Goal: Communication & Community: Share content

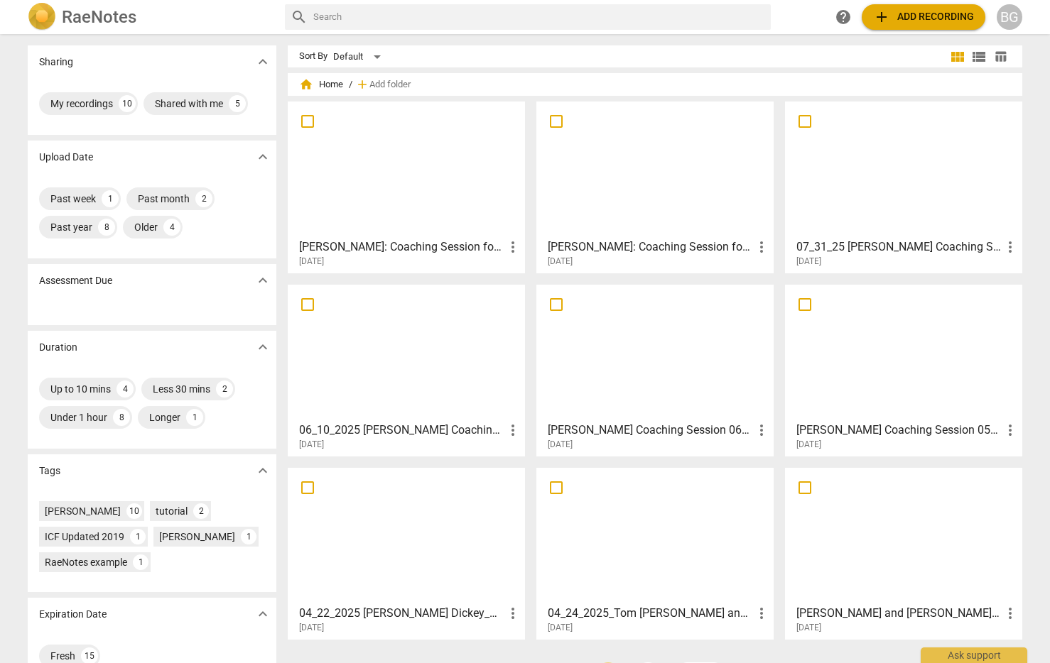
click at [413, 174] on div at bounding box center [406, 170] width 227 height 126
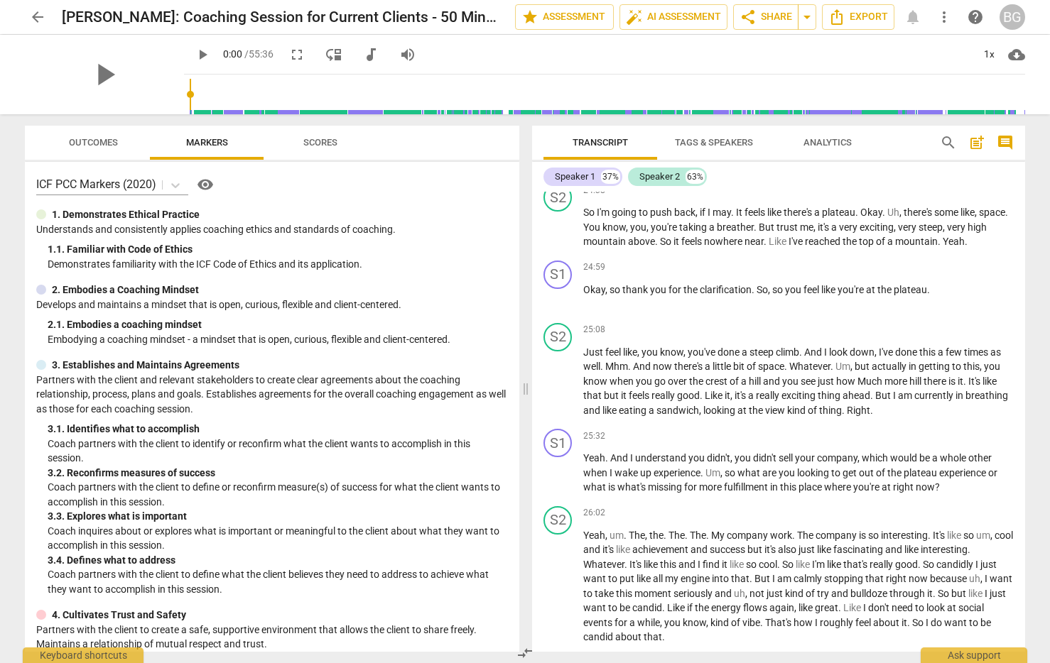
scroll to position [4984, 0]
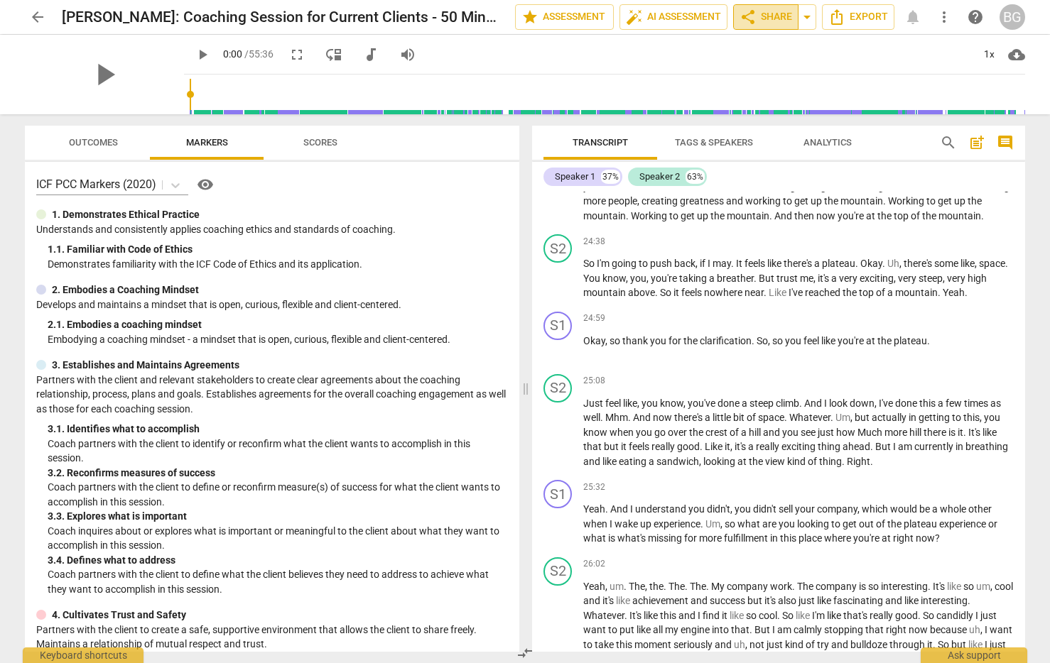
click at [768, 20] on span "share Share" at bounding box center [765, 17] width 53 height 17
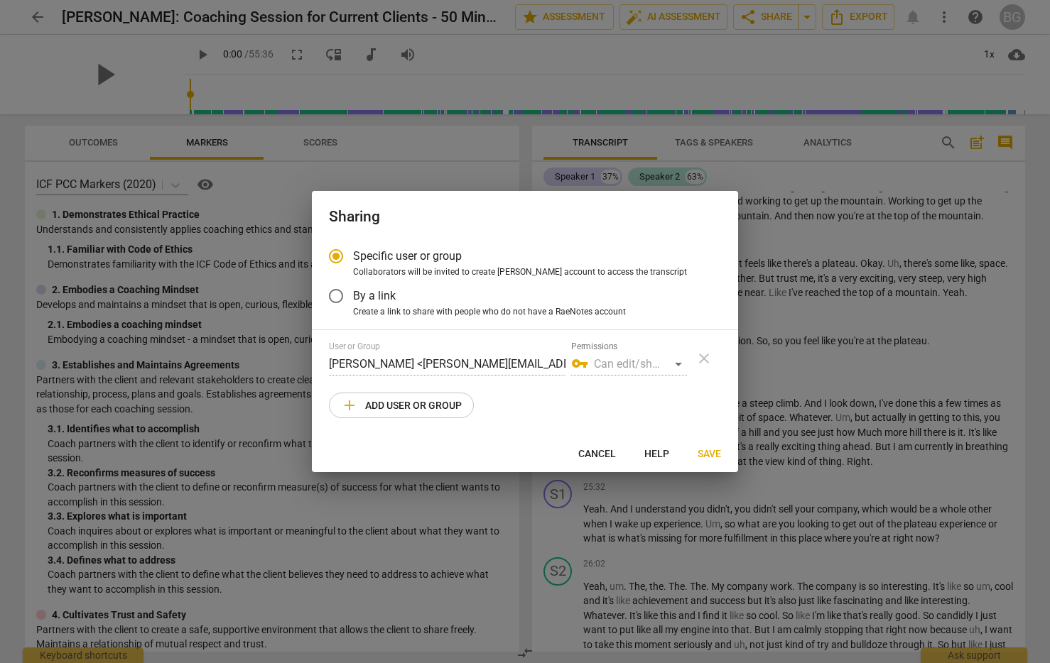
click at [391, 402] on span "add Add user or group" at bounding box center [401, 405] width 121 height 17
radio input "false"
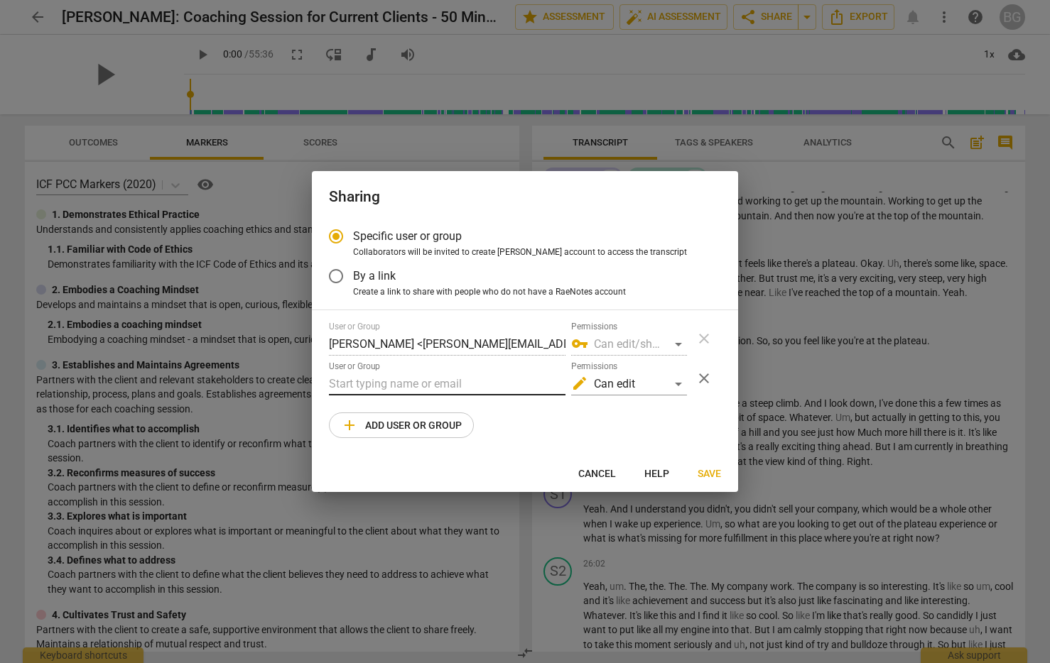
click at [392, 380] on input "text" at bounding box center [447, 384] width 236 height 23
drag, startPoint x: 380, startPoint y: 381, endPoint x: 285, endPoint y: 395, distance: 96.1
click at [329, 395] on input "[PERSON_NAME]@" at bounding box center [447, 384] width 236 height 23
drag, startPoint x: 379, startPoint y: 383, endPoint x: 327, endPoint y: 383, distance: 52.5
click at [329, 383] on input "[PERSON_NAME]@" at bounding box center [447, 384] width 236 height 23
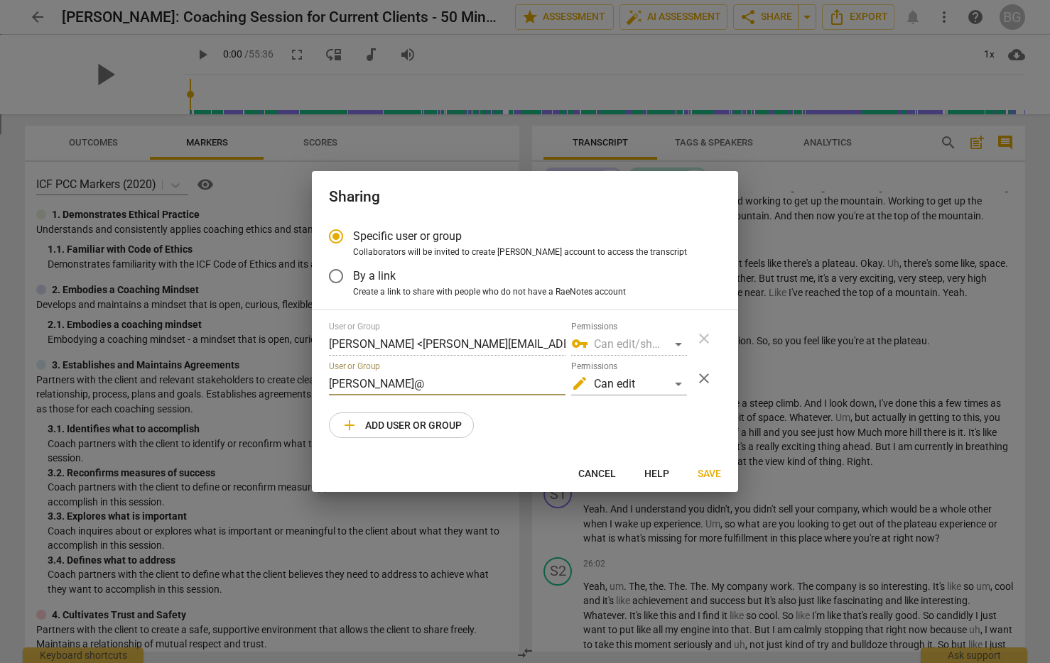
paste input "[DOMAIN_NAME]"
type input "[PERSON_NAME][EMAIL_ADDRESS][DOMAIN_NAME]"
click at [709, 469] on span "Save" at bounding box center [708, 474] width 23 height 14
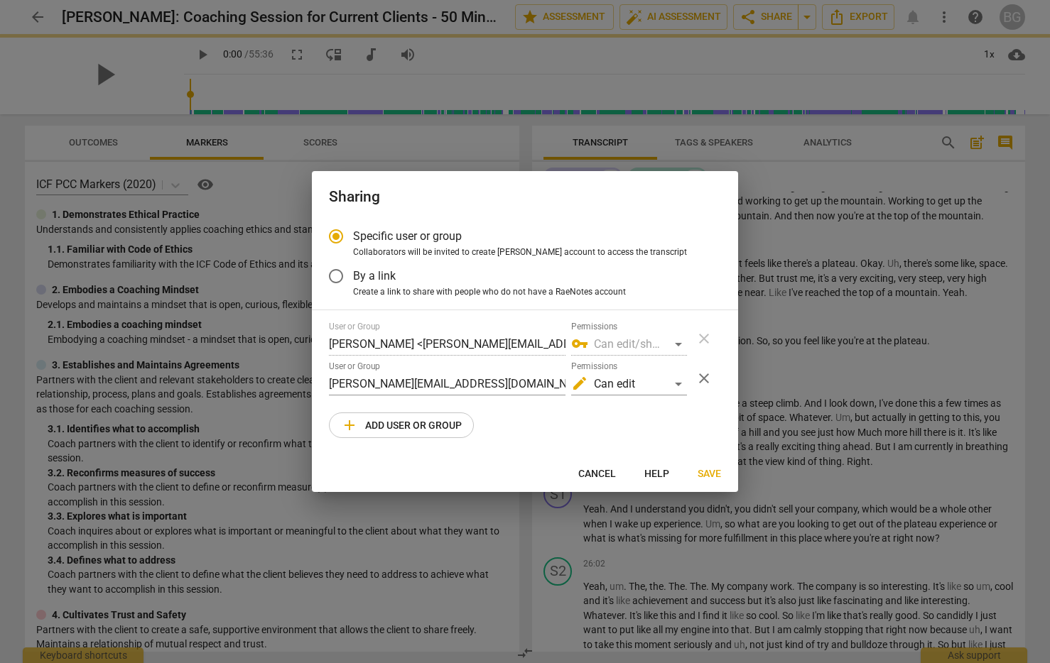
radio input "false"
type input "[PERSON_NAME] <[PERSON_NAME][EMAIL_ADDRESS][DOMAIN_NAME]>"
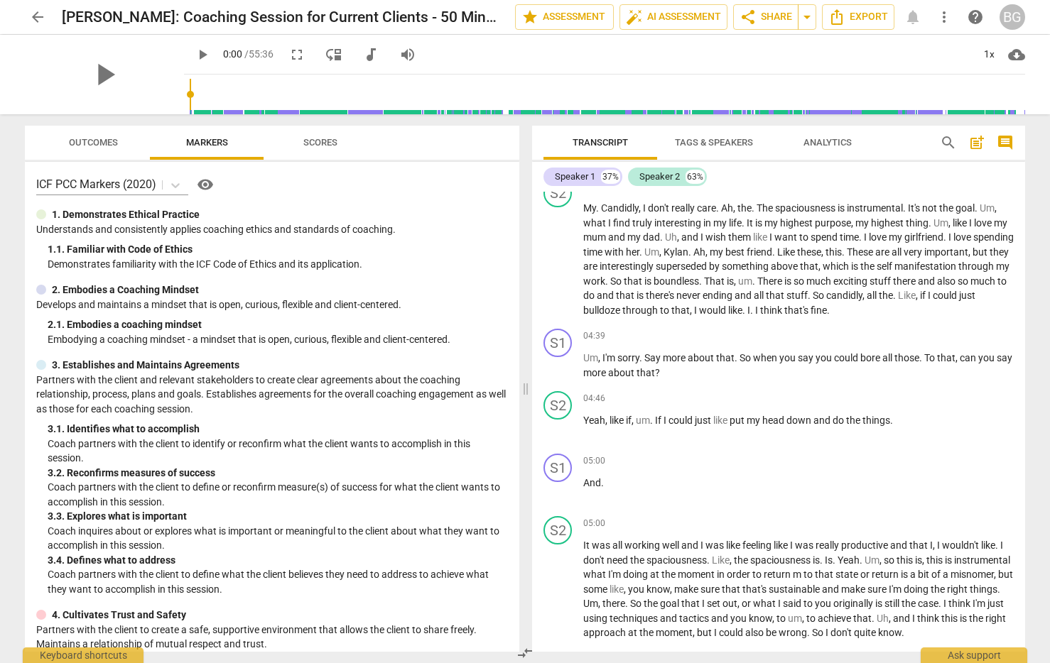
scroll to position [751, 0]
